Goal: Use online tool/utility: Utilize a website feature to perform a specific function

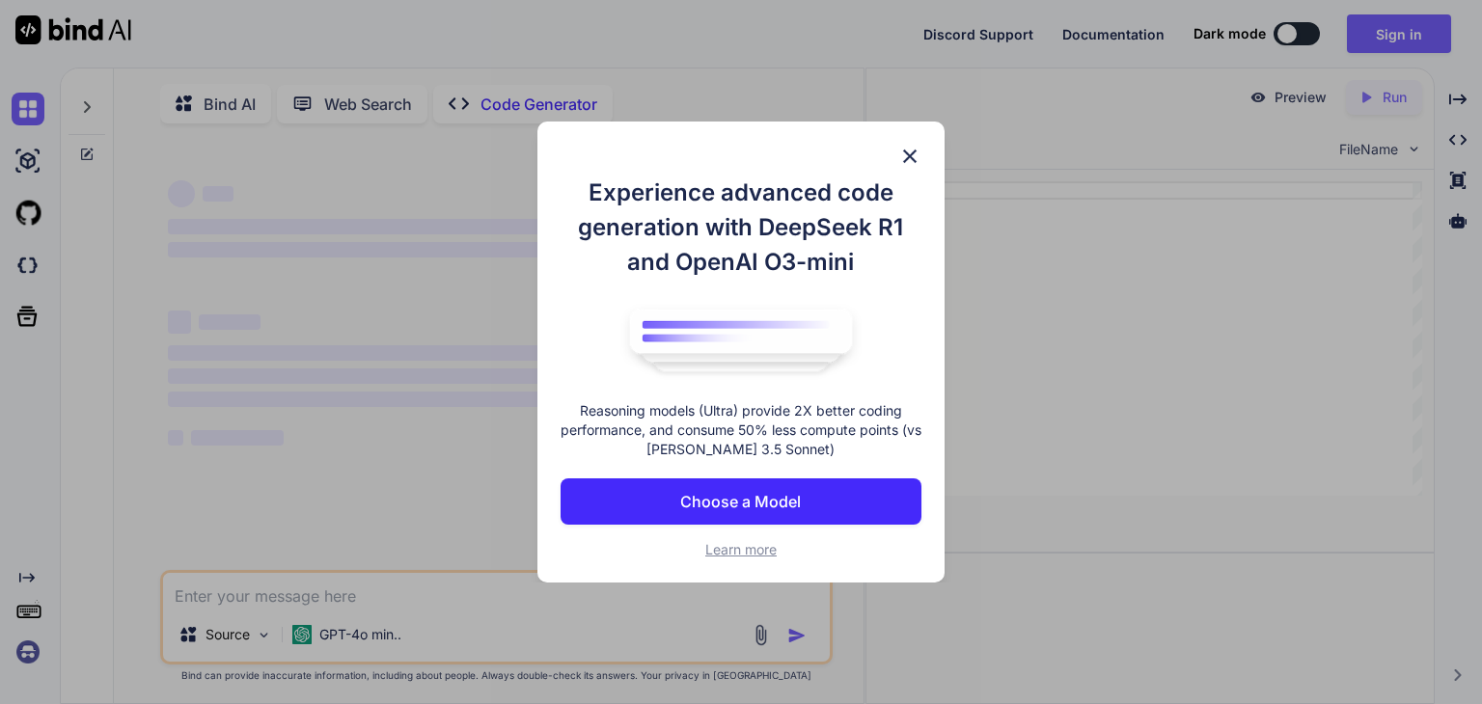
click at [904, 161] on img at bounding box center [909, 156] width 23 height 23
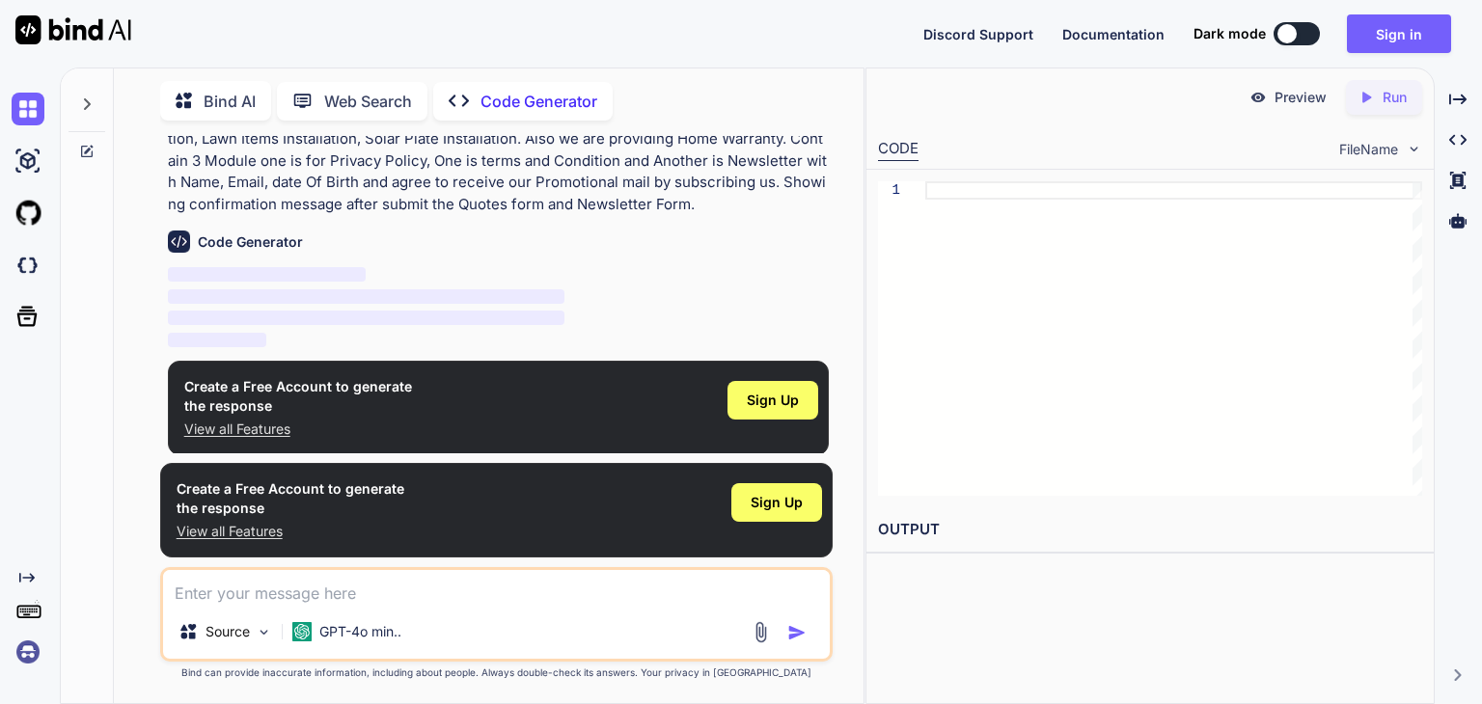
scroll to position [193, 0]
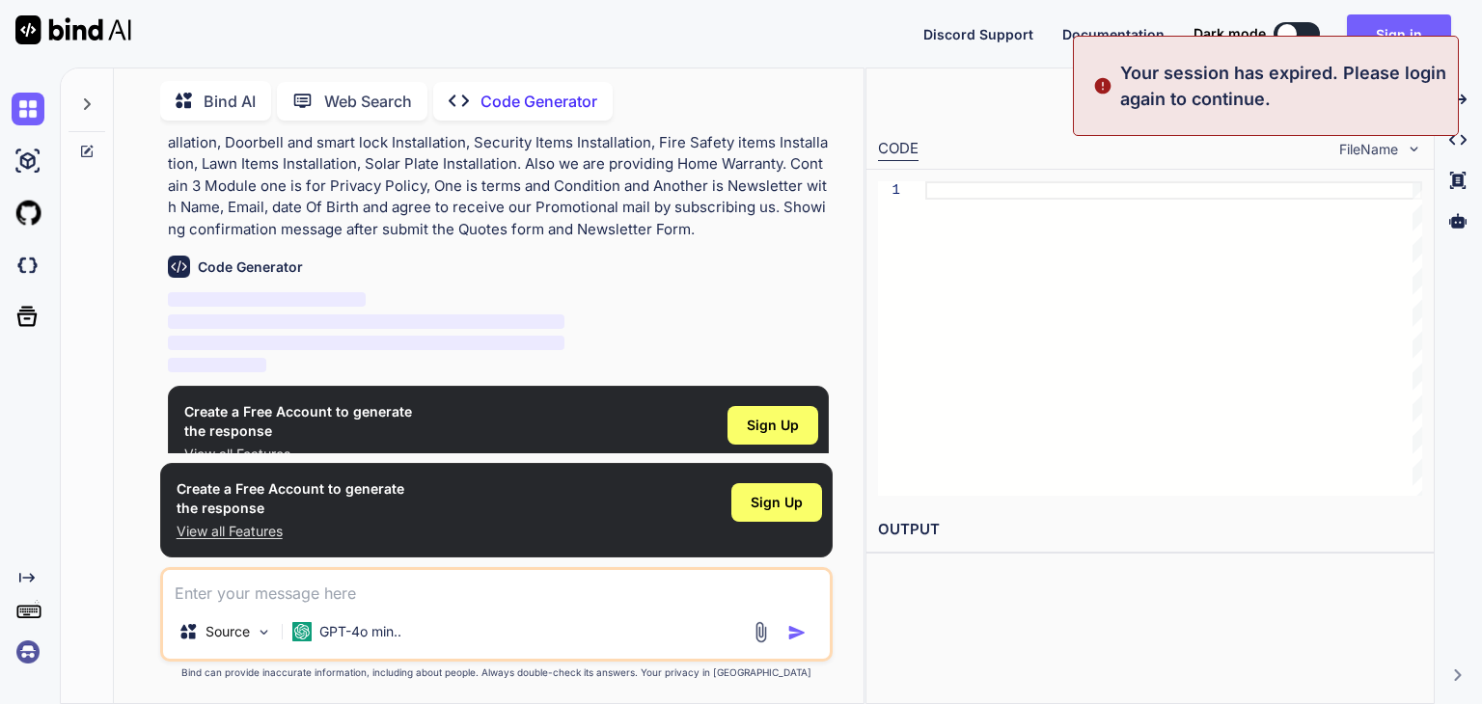
scroll to position [159, 0]
type textarea "x"
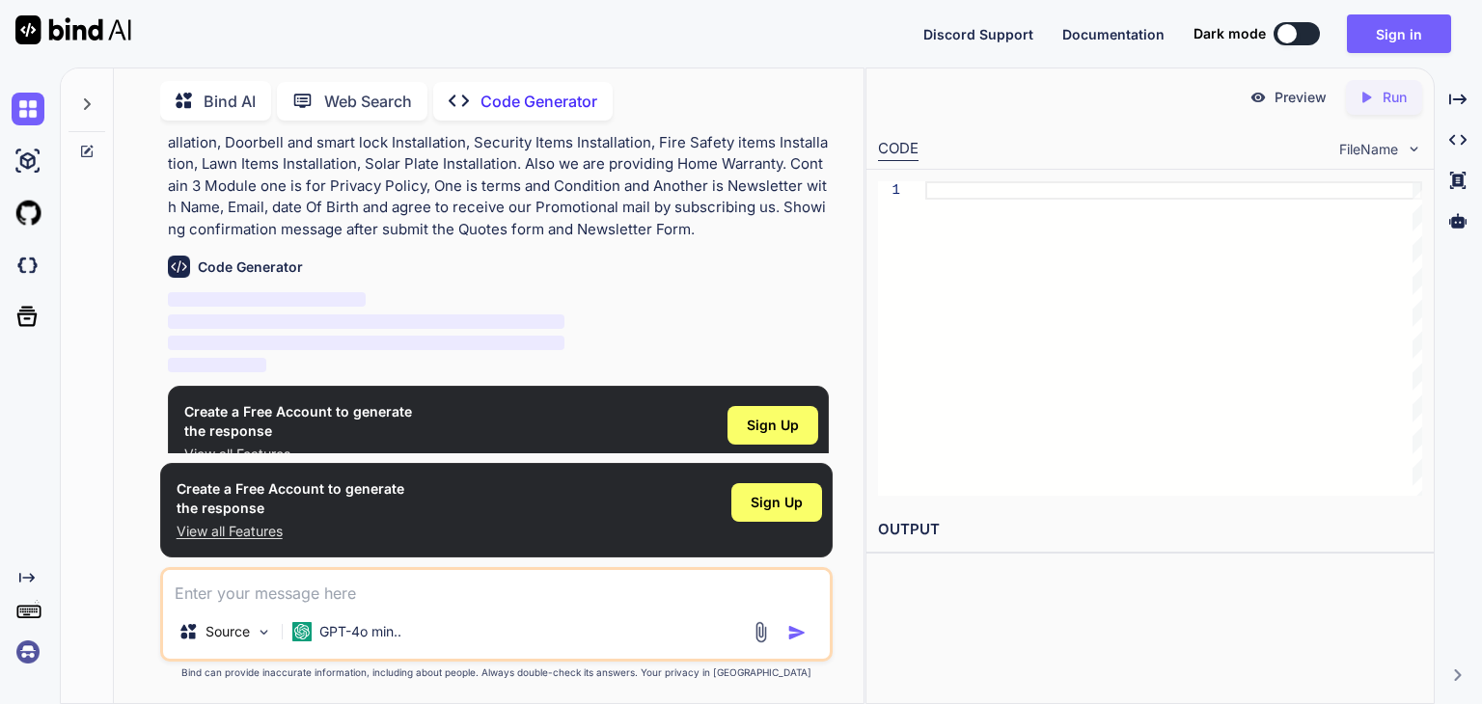
click at [212, 589] on textarea at bounding box center [496, 587] width 667 height 35
paste textarea "Write complete html, css and js for Outstanding Home Renovation Landing Page. I…"
type textarea "Write complete html, css and js for Outstanding Home Renovation Landing Page. I…"
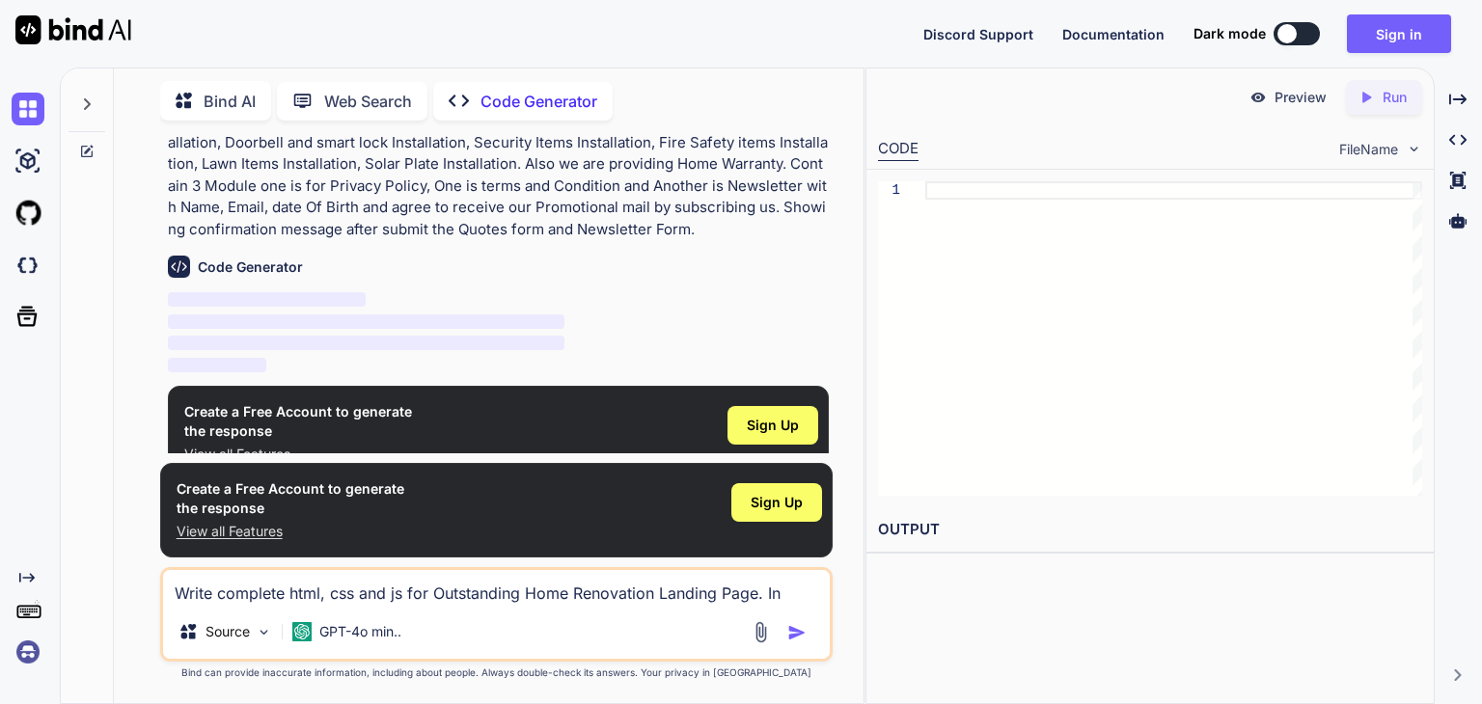
type textarea "x"
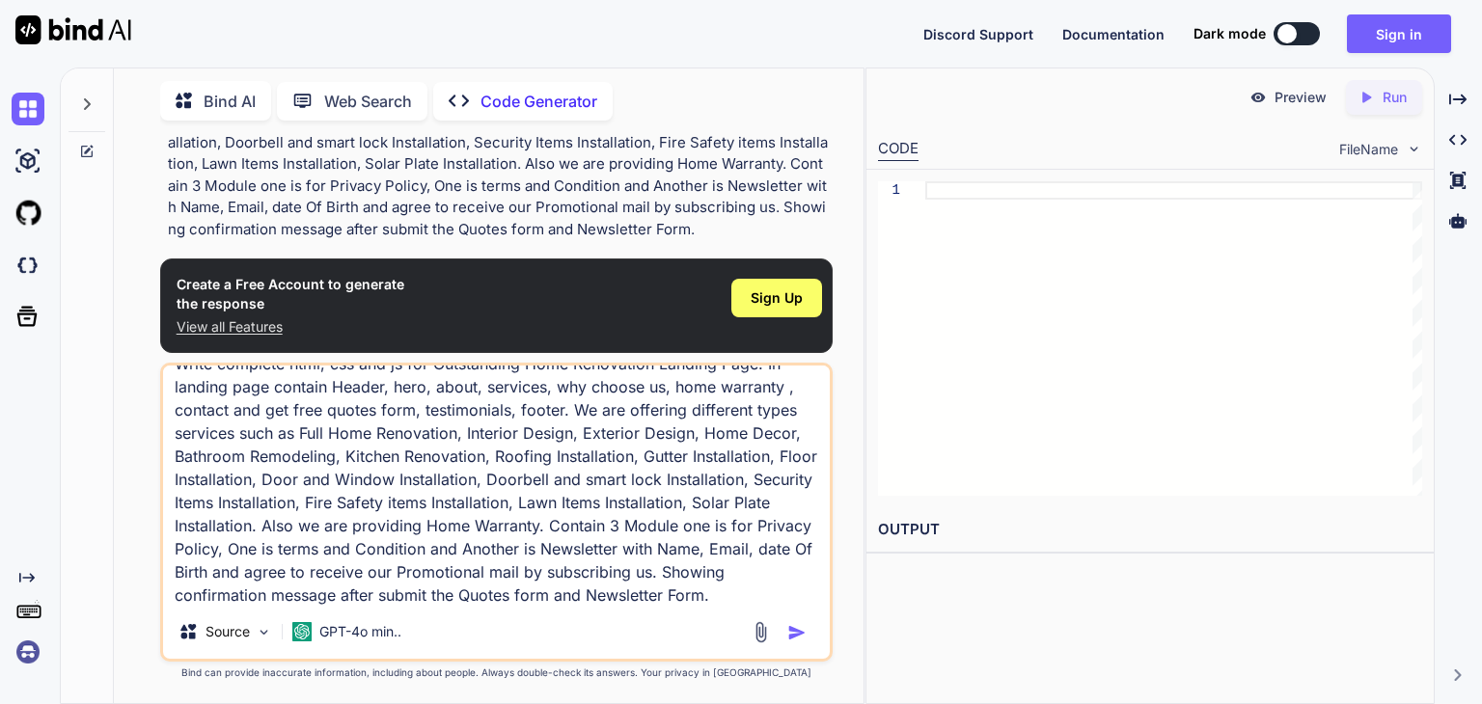
type textarea "Write complete html, css and js for Outstanding Home Renovation Landing Page. I…"
click at [793, 624] on img "button" at bounding box center [796, 632] width 19 height 19
type textarea "x"
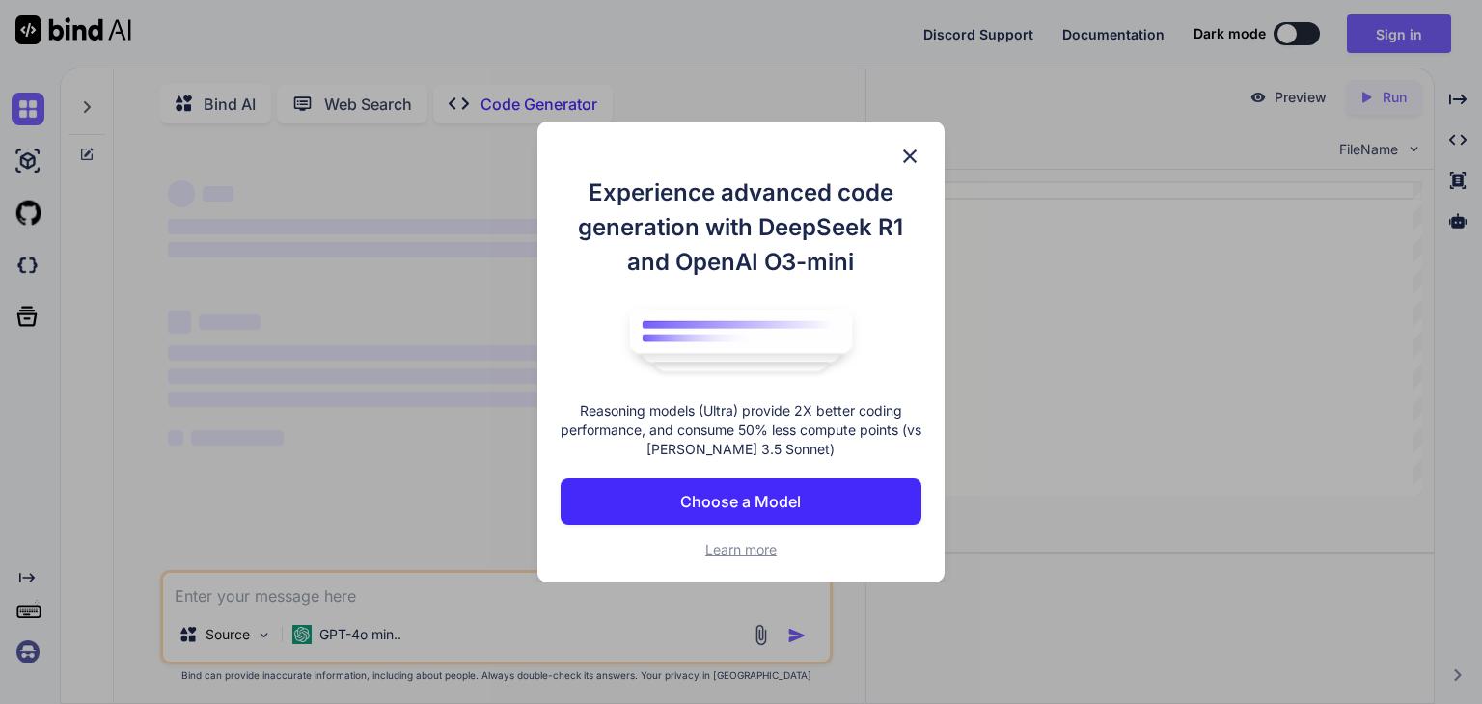
type textarea "x"
click at [909, 159] on img at bounding box center [909, 156] width 23 height 23
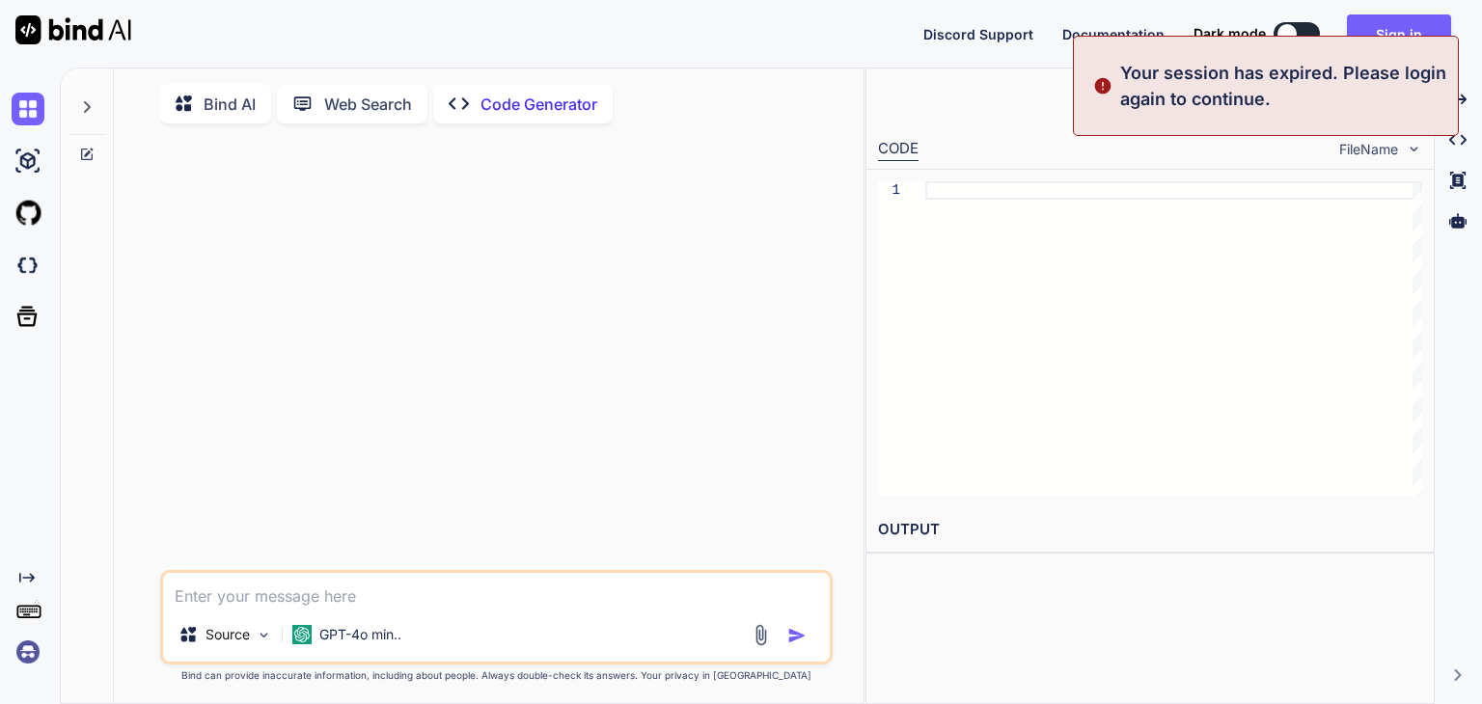
click at [313, 600] on textarea at bounding box center [496, 590] width 667 height 35
paste textarea "Write complete html, css and js for Outstanding Home Renovation Landing Page. I…"
type textarea "Write complete html, css and js for Outstanding Home Renovation Landing Page. I…"
type textarea "x"
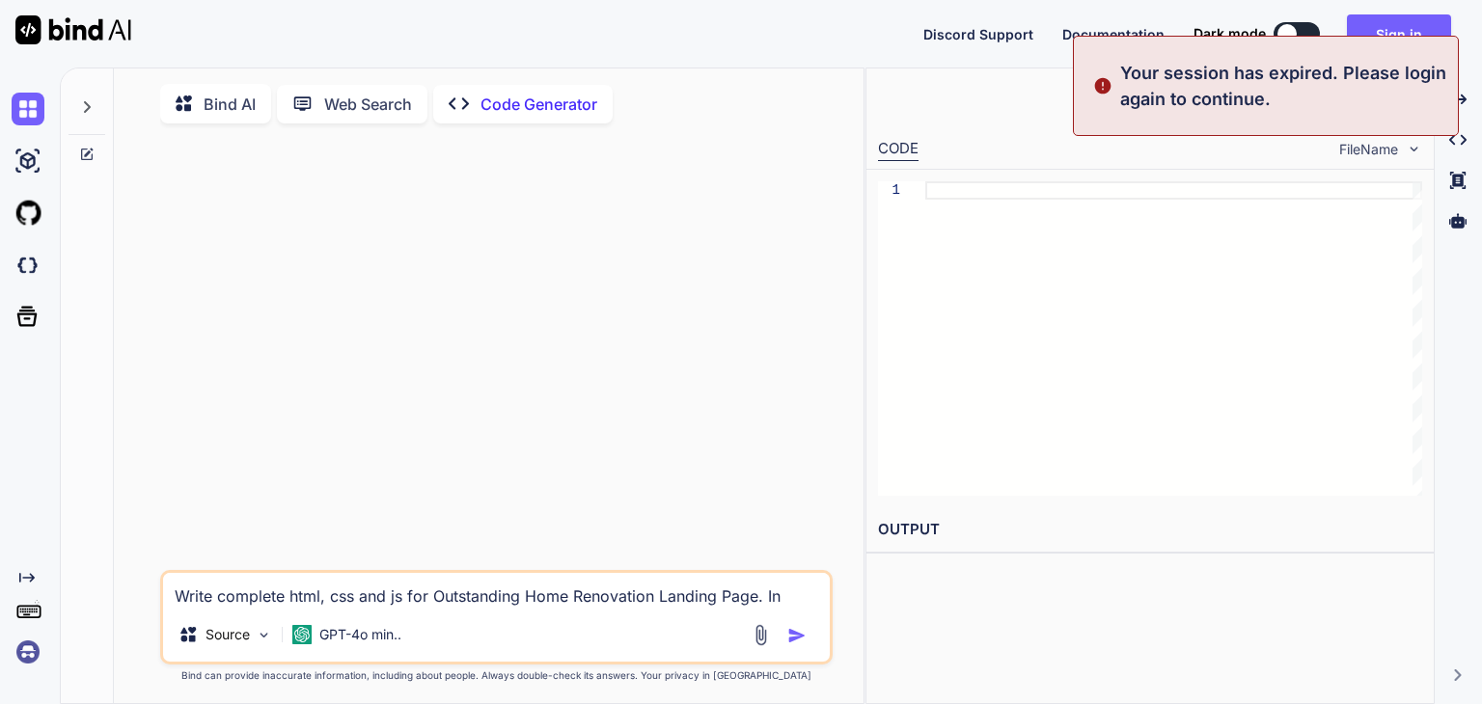
scroll to position [25, 0]
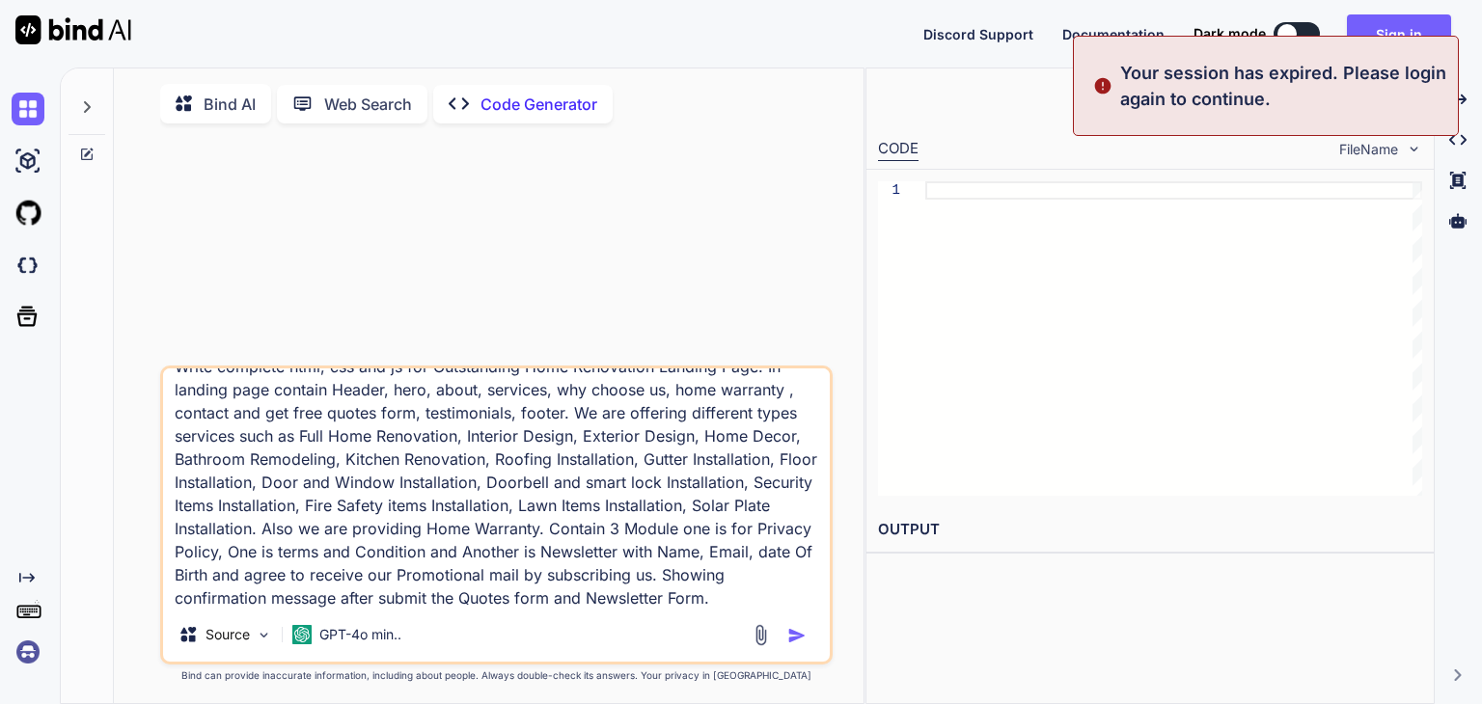
type textarea "Write complete html, css and js for Outstanding Home Renovation Landing Page. I…"
click at [788, 641] on img "button" at bounding box center [796, 635] width 19 height 19
type textarea "x"
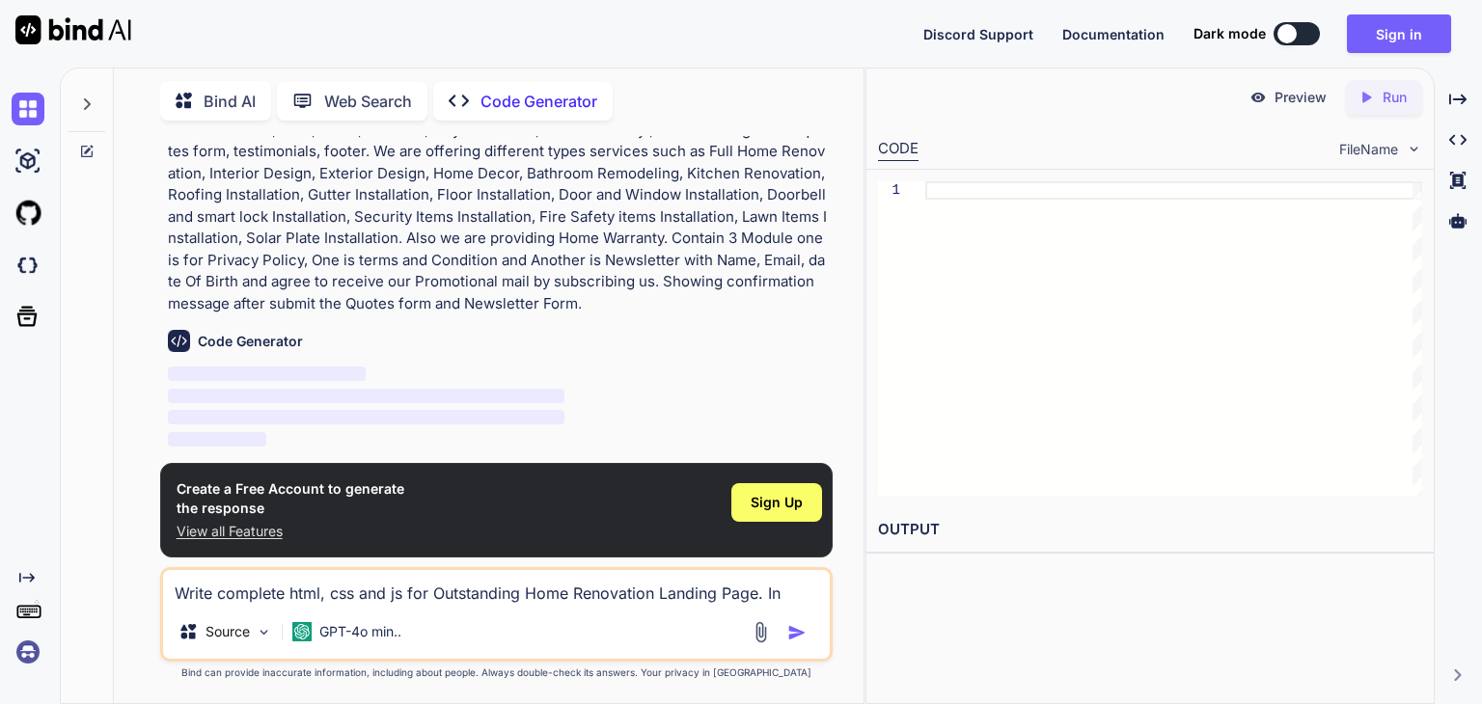
scroll to position [84, 0]
click at [1397, 31] on button "Sign in" at bounding box center [1399, 33] width 104 height 39
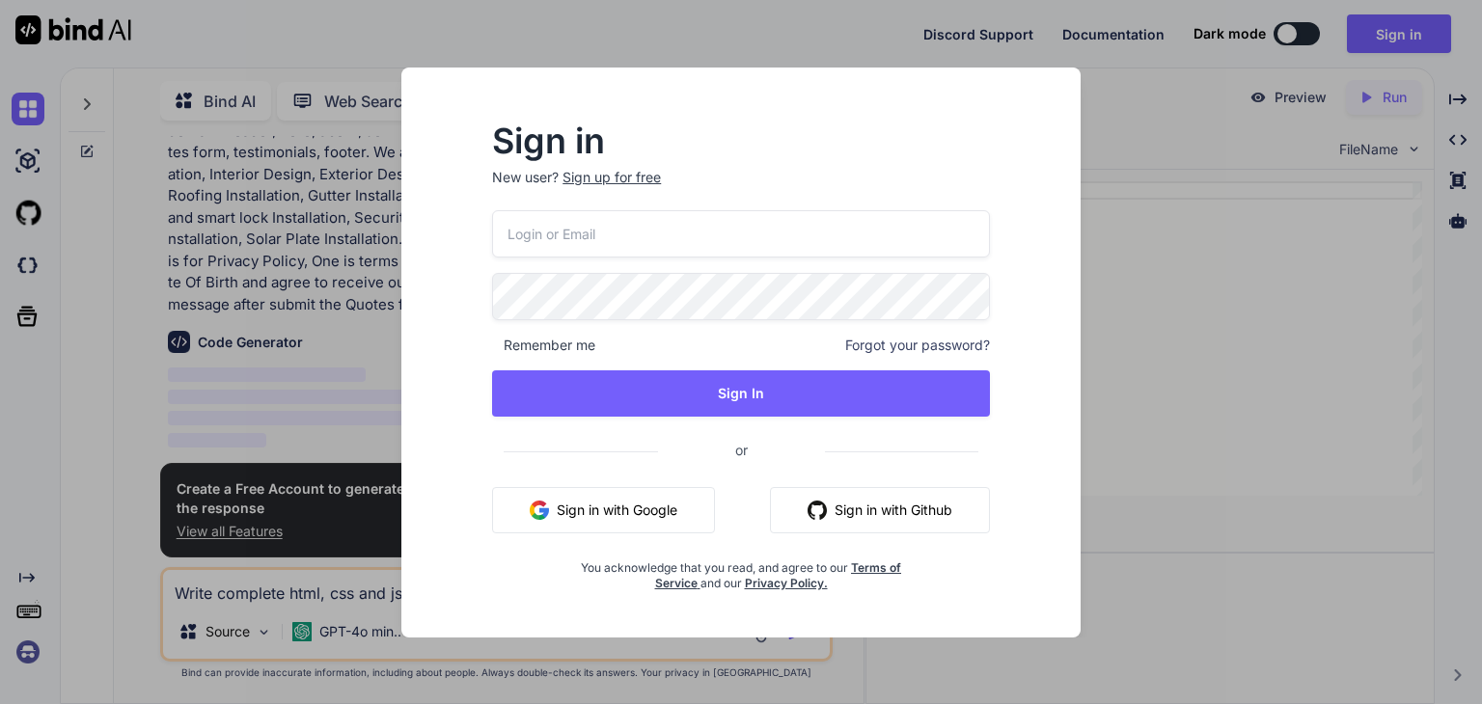
click at [609, 503] on button "Sign in with Google" at bounding box center [603, 510] width 223 height 46
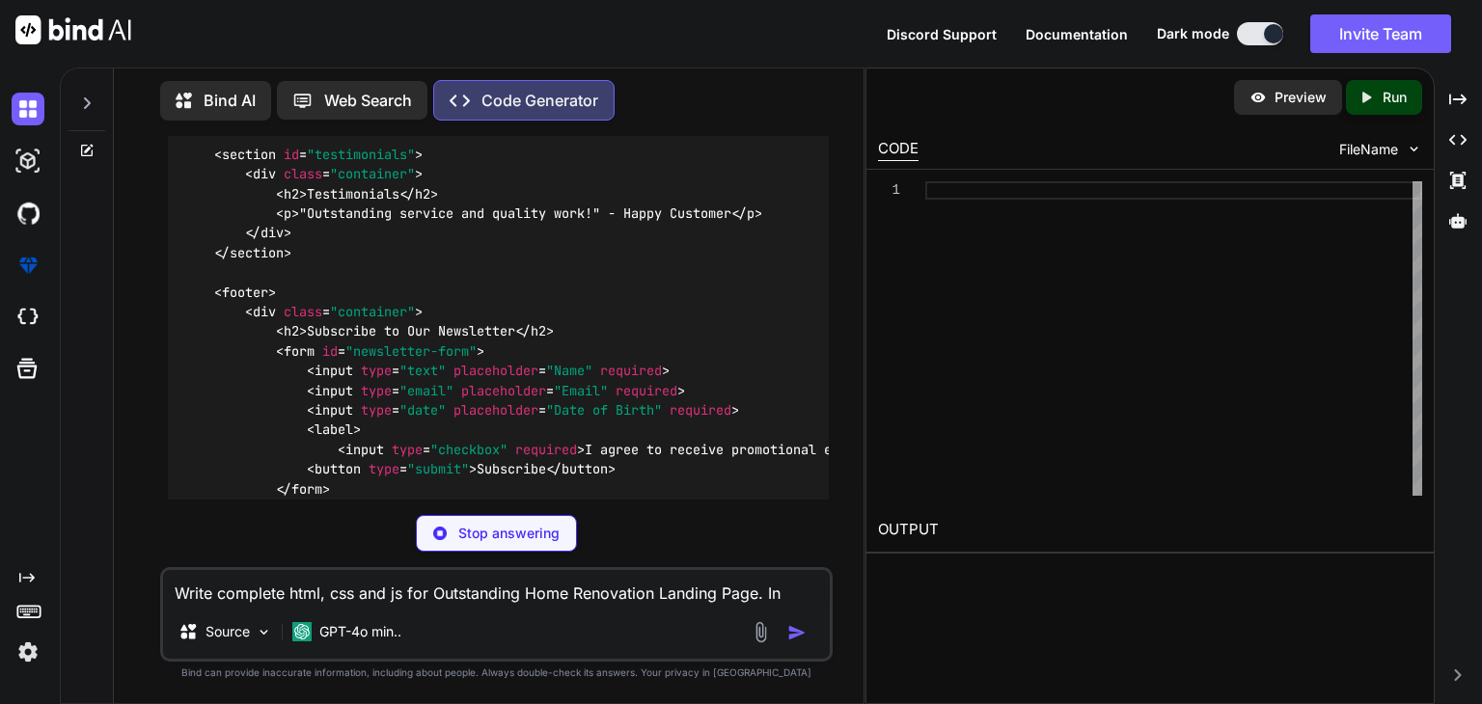
scroll to position [2237, 0]
click at [471, 537] on p "Stop answering" at bounding box center [508, 533] width 101 height 19
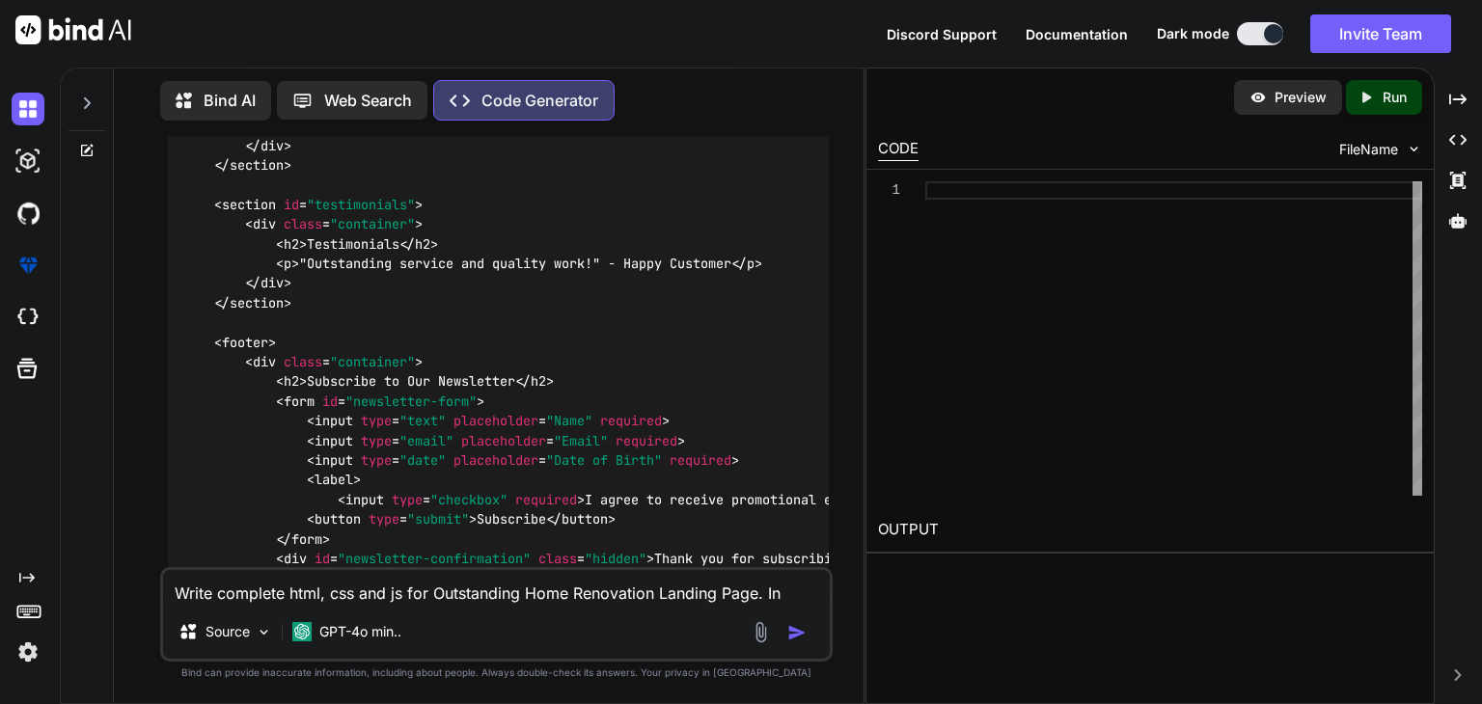
scroll to position [2183, 0]
